Goal: Information Seeking & Learning: Learn about a topic

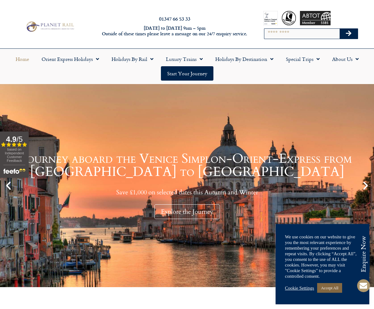
click at [330, 287] on link "Accept All" at bounding box center [329, 288] width 25 height 10
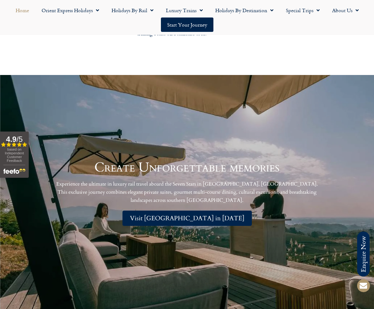
scroll to position [1060, 0]
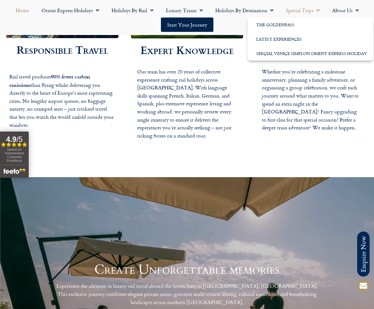
click at [308, 11] on link "Special Trips" at bounding box center [303, 10] width 46 height 14
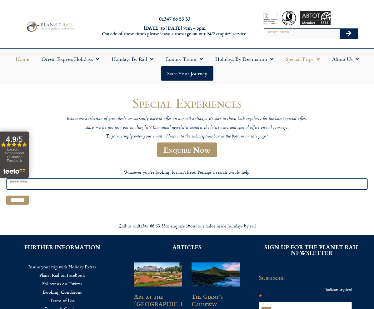
click at [23, 61] on link "Home" at bounding box center [22, 59] width 26 height 14
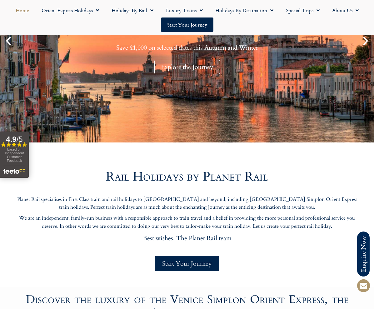
scroll to position [156, 0]
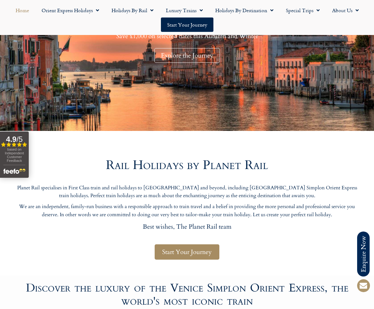
click at [173, 251] on span "Start Your Journey" at bounding box center [187, 252] width 50 height 8
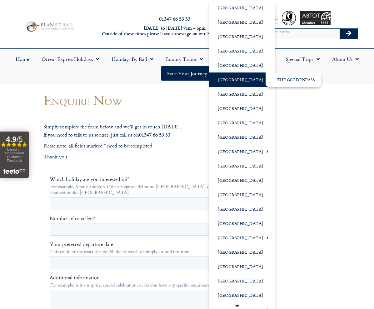
click at [231, 79] on link "[GEOGRAPHIC_DATA]" at bounding box center [242, 79] width 66 height 14
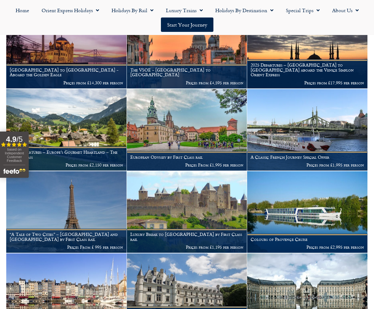
scroll to position [156, 0]
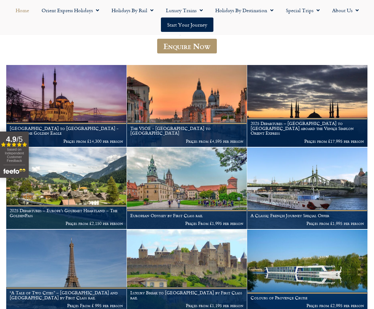
click at [22, 11] on link "Home" at bounding box center [22, 10] width 26 height 14
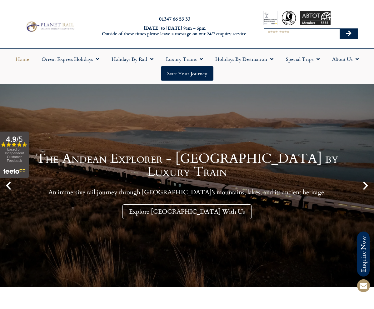
click at [270, 31] on input "Search" at bounding box center [301, 34] width 75 height 10
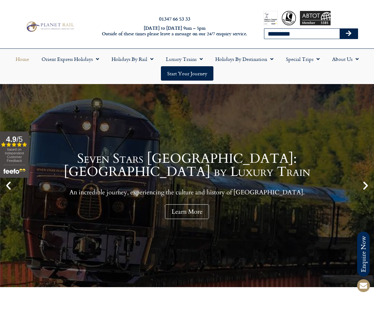
type input "*********"
click at [340, 29] on button "Search" at bounding box center [349, 34] width 18 height 10
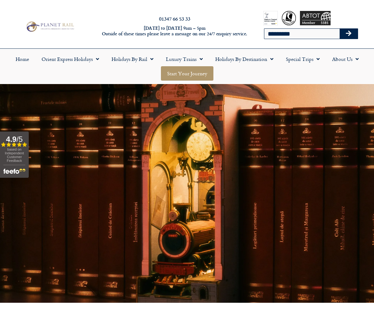
click at [191, 77] on link "Start your Journey" at bounding box center [187, 73] width 52 height 14
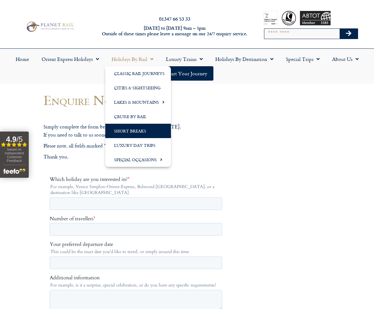
click at [140, 130] on link "Short Breaks" at bounding box center [138, 131] width 66 height 14
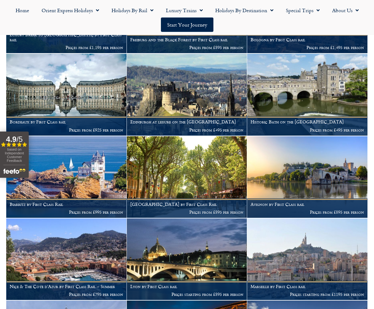
scroll to position [562, 0]
